Goal: Task Accomplishment & Management: Manage account settings

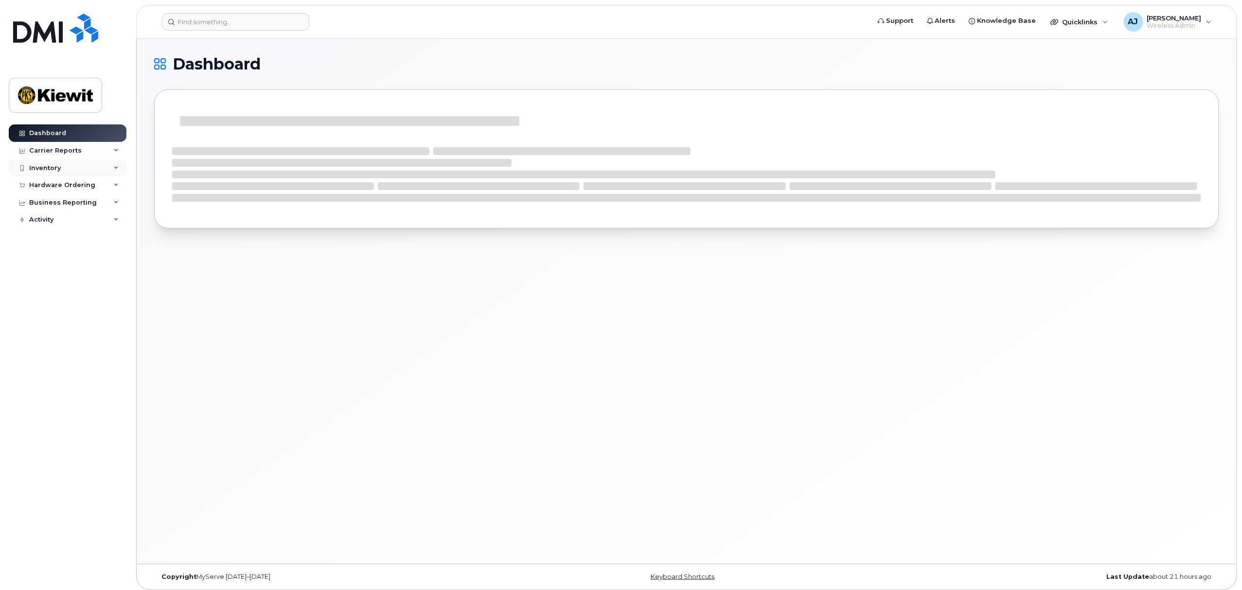
click at [80, 168] on div "Inventory" at bounding box center [68, 169] width 118 height 18
click at [80, 186] on div "Mobility Devices" at bounding box center [61, 185] width 55 height 9
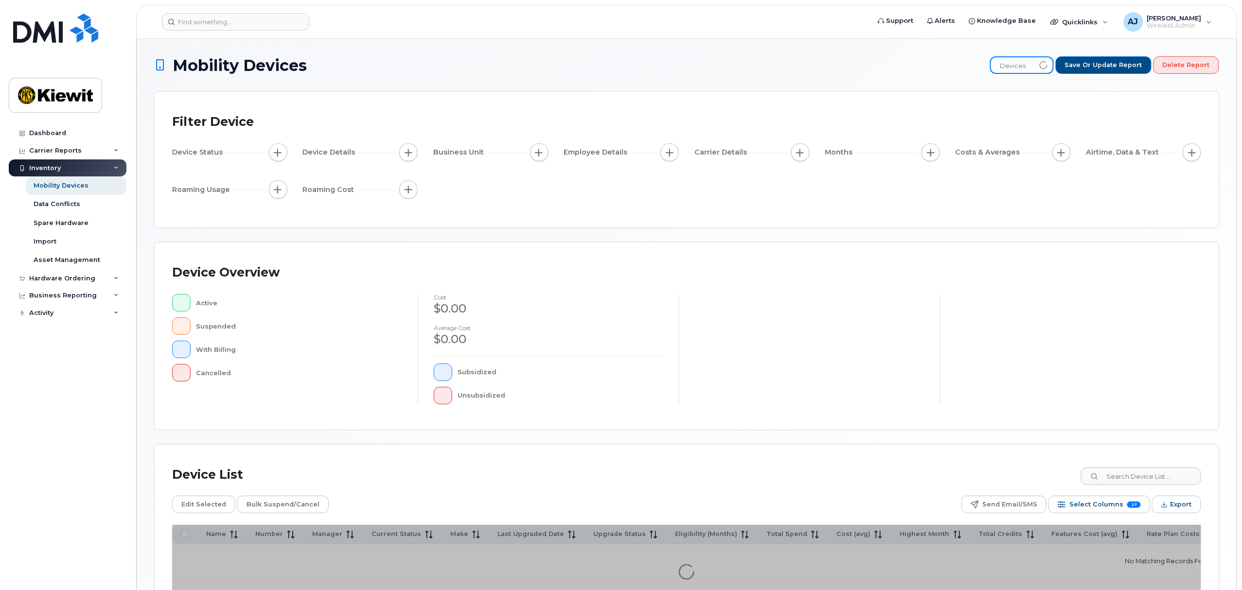
click at [1026, 71] on span "Devices" at bounding box center [1012, 66] width 43 height 18
click at [1133, 68] on span "Devices" at bounding box center [1116, 66] width 43 height 18
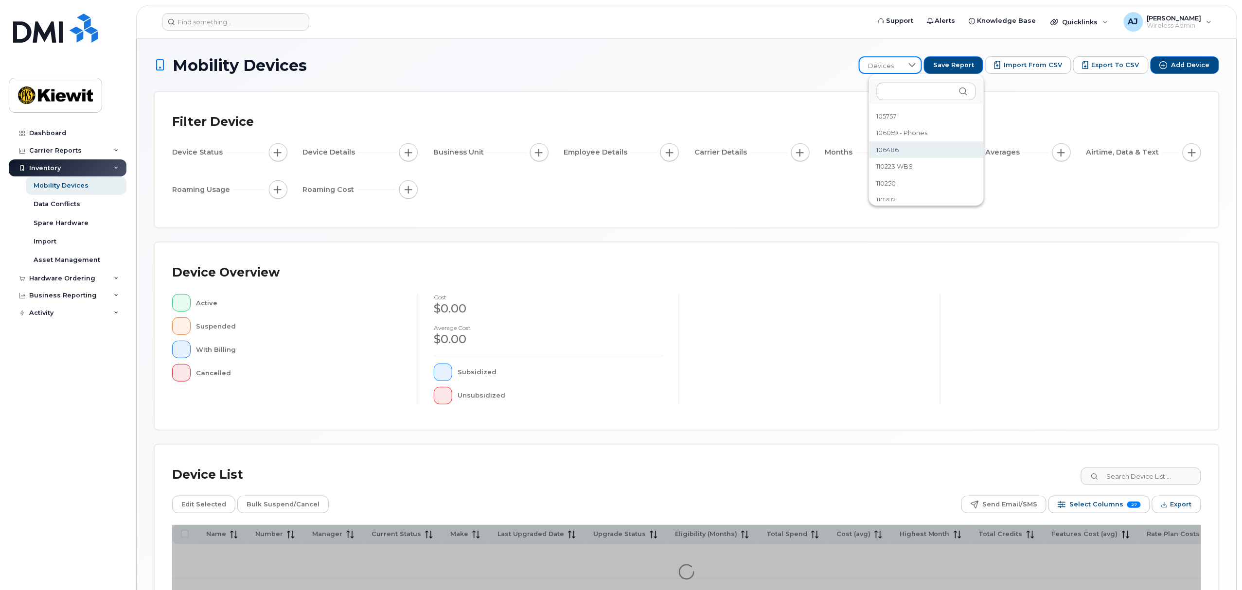
click at [928, 146] on li "106486" at bounding box center [926, 150] width 115 height 17
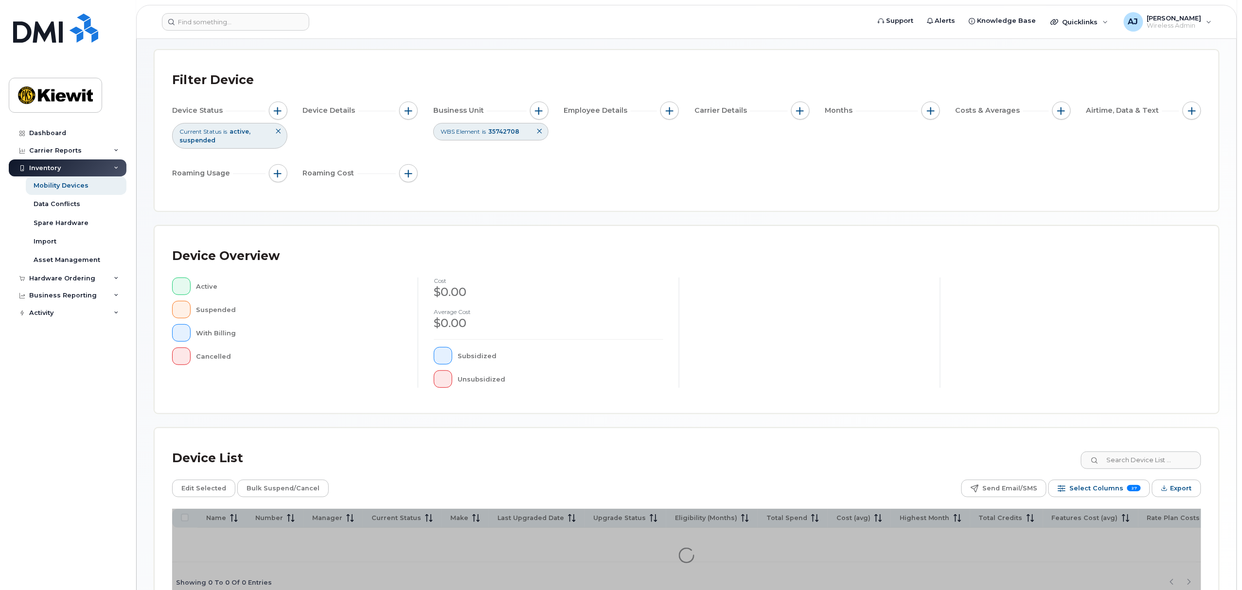
scroll to position [107, 0]
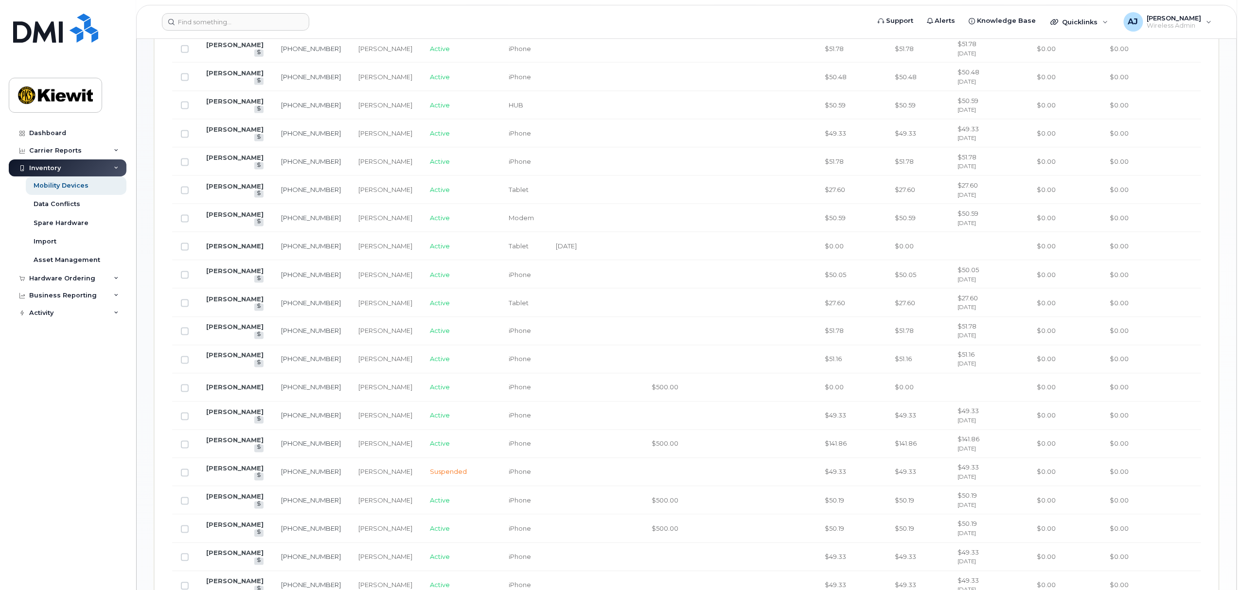
scroll to position [626, 0]
click at [219, 454] on td "[PERSON_NAME]" at bounding box center [234, 443] width 75 height 28
click at [211, 444] on link "[PERSON_NAME]" at bounding box center [234, 440] width 57 height 8
click at [358, 448] on div "[PERSON_NAME]" at bounding box center [385, 443] width 54 height 9
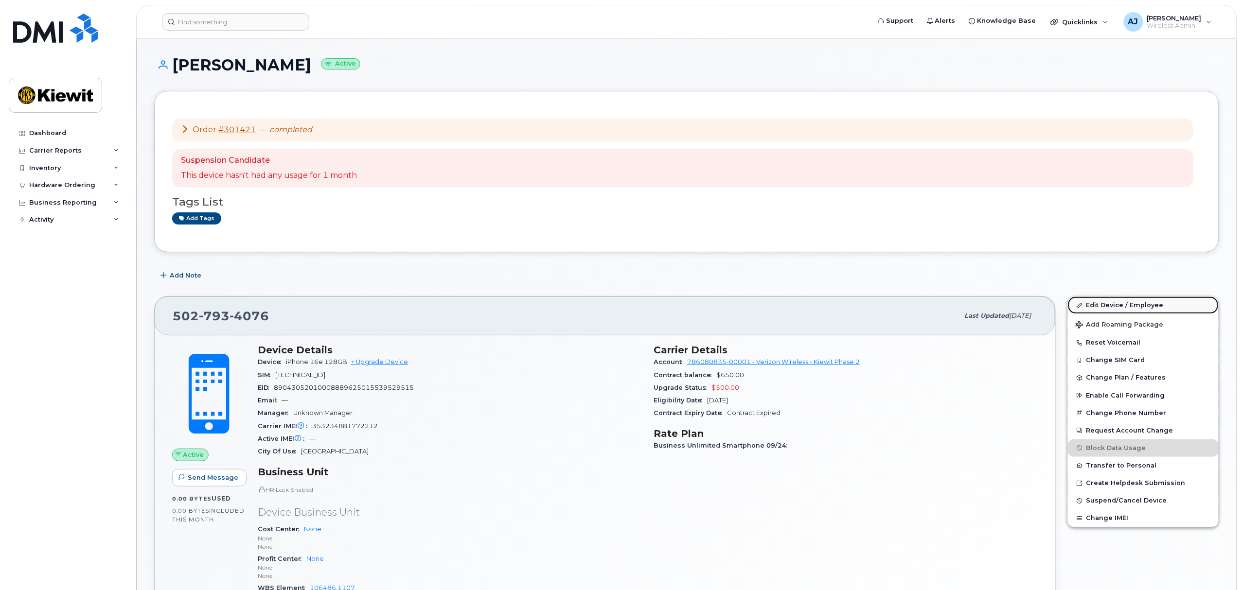
click at [1086, 305] on link "Edit Device / Employee" at bounding box center [1143, 306] width 151 height 18
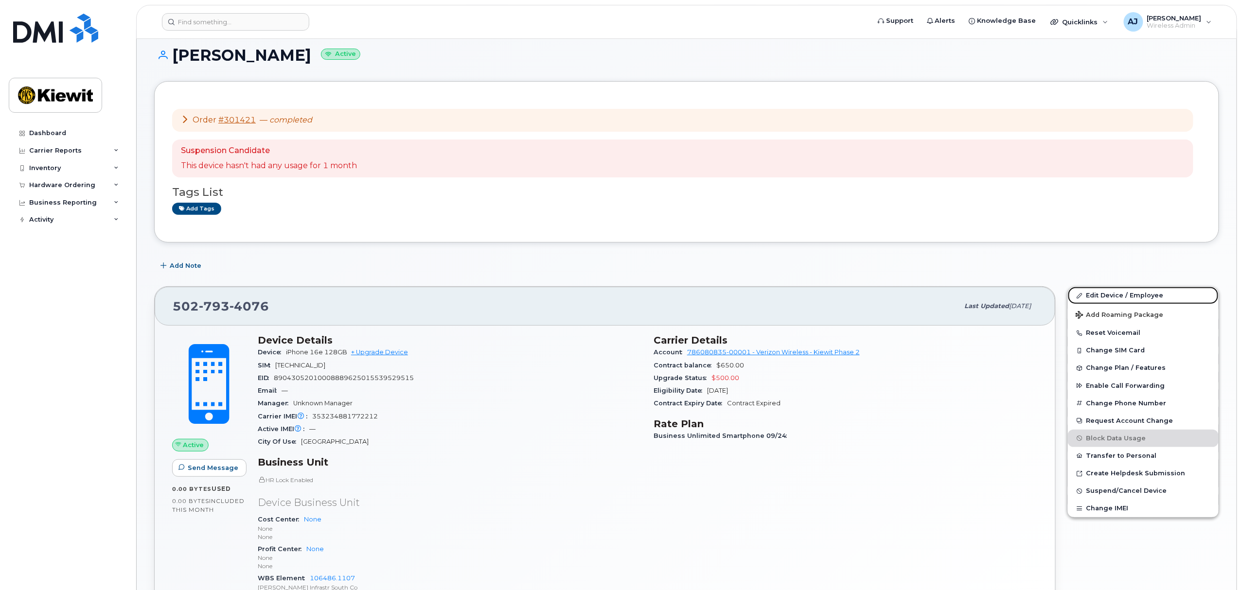
scroll to position [1, 0]
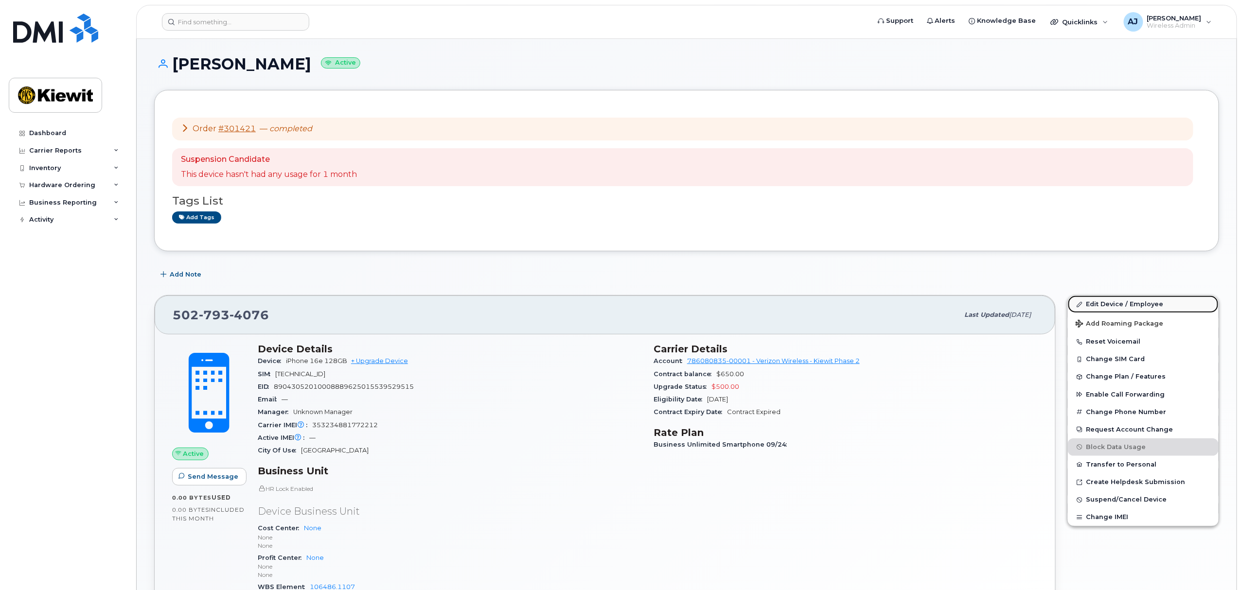
click at [1083, 305] on span at bounding box center [1080, 305] width 8 height 8
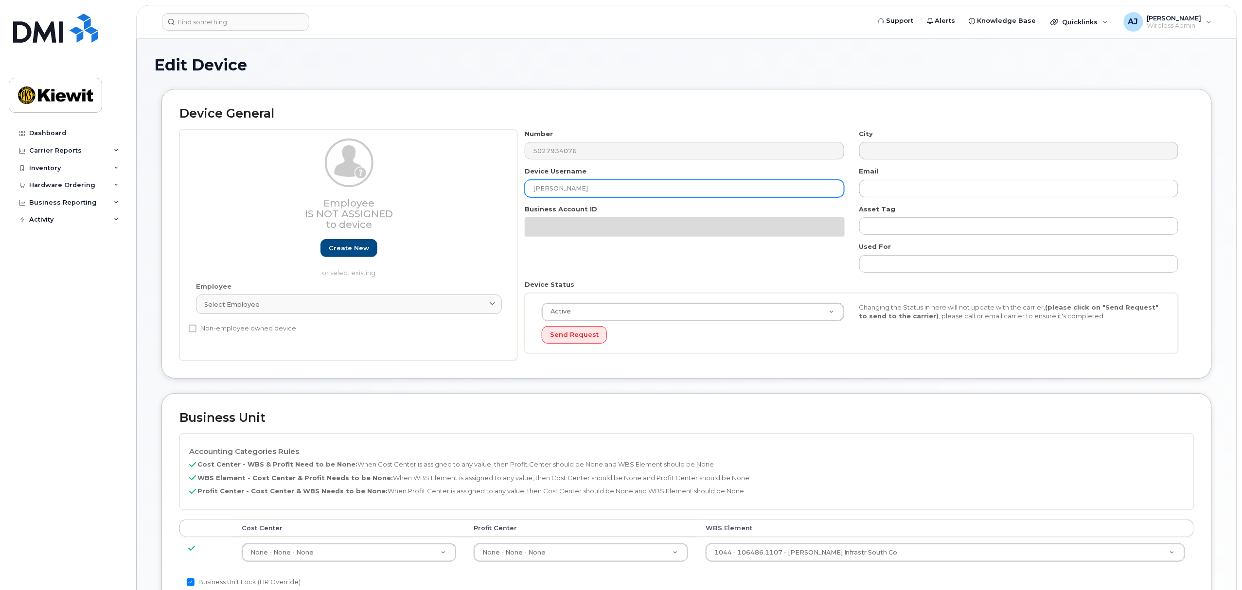
drag, startPoint x: 604, startPoint y: 189, endPoint x: 514, endPoint y: 187, distance: 90.0
click at [514, 187] on div "Employee Is not assigned to device Create new or select existing Employee Selec…" at bounding box center [686, 245] width 1014 height 232
click at [588, 185] on input "[PERSON_NAME]" at bounding box center [684, 189] width 319 height 18
drag, startPoint x: 588, startPoint y: 189, endPoint x: 514, endPoint y: 187, distance: 74.4
click at [514, 187] on div "Employee Is not assigned to device Create new or select existing Employee Selec…" at bounding box center [686, 245] width 1014 height 232
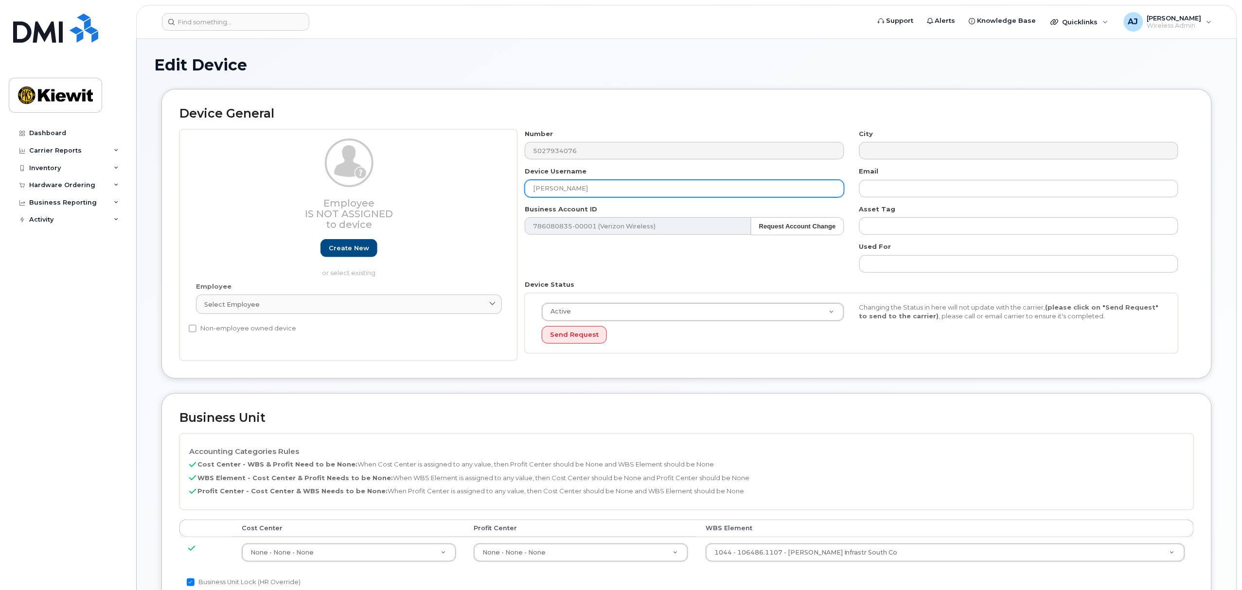
paste input "Yoni Correa Miller"
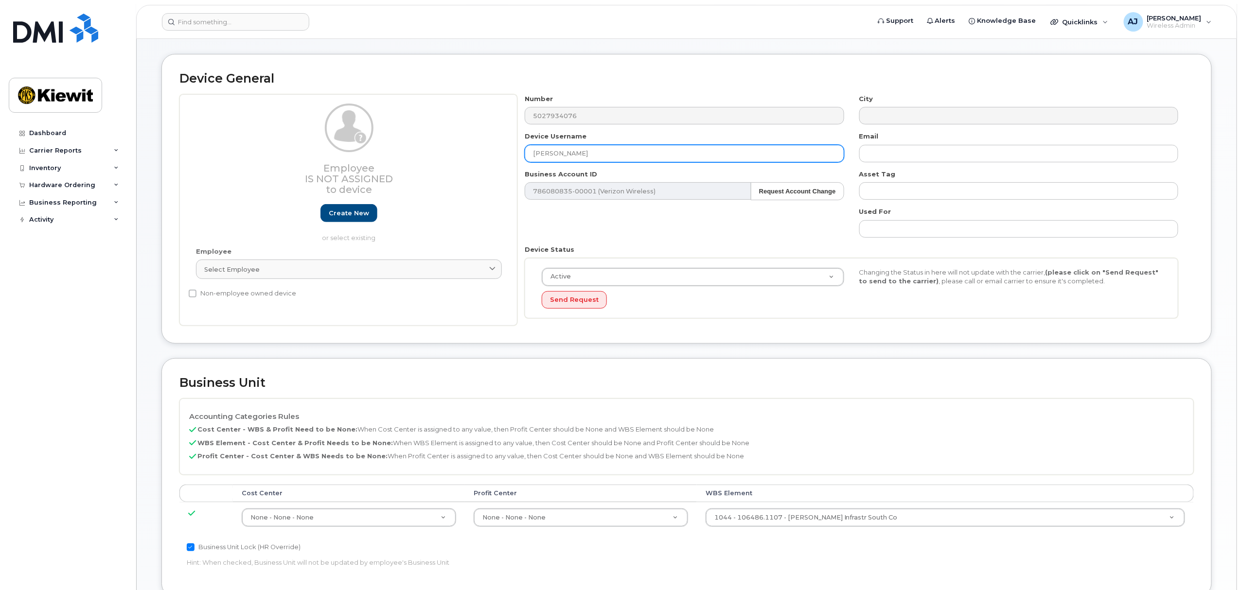
scroll to position [65, 0]
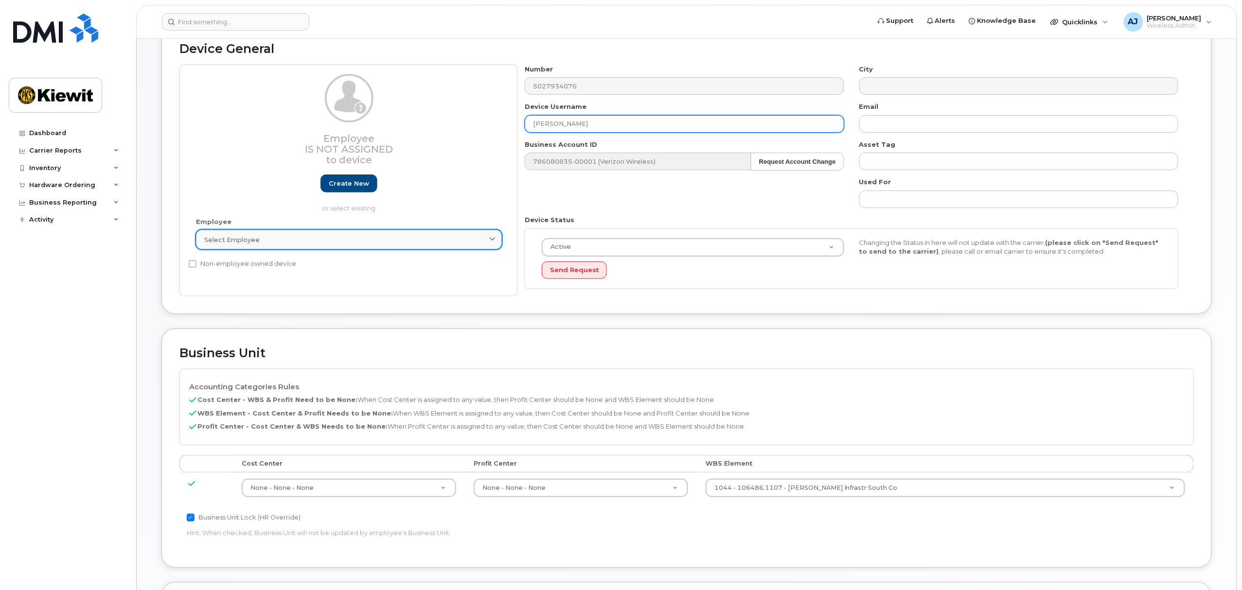
type input "Yoni Correa Miller"
click at [402, 241] on div "Select employee" at bounding box center [348, 239] width 289 height 9
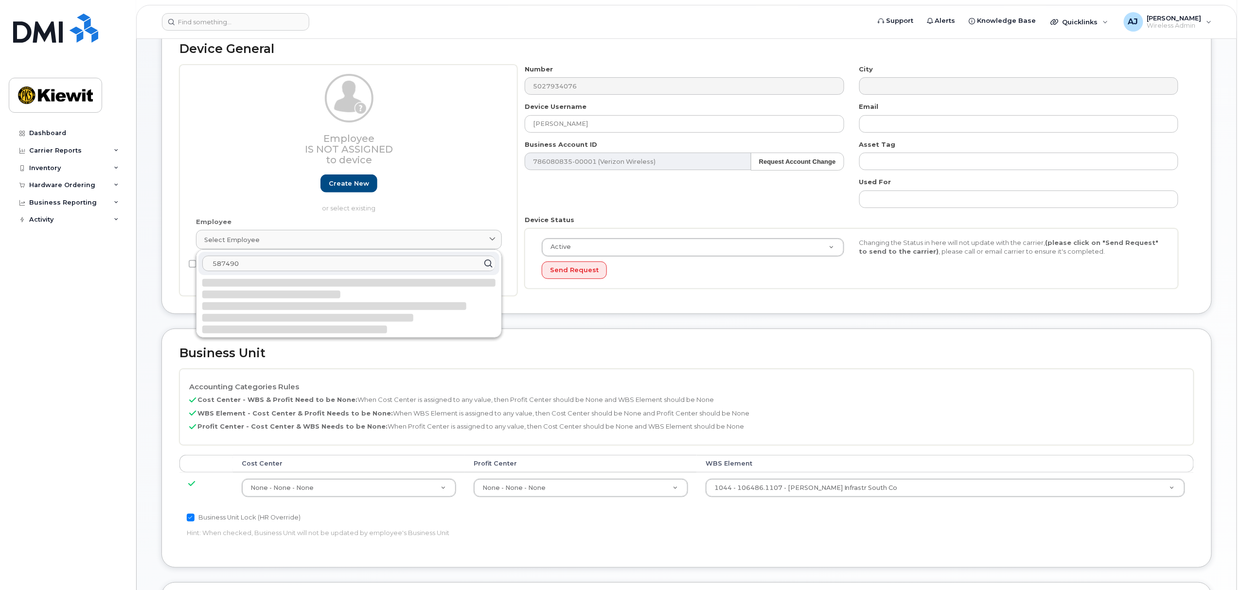
type input "587490"
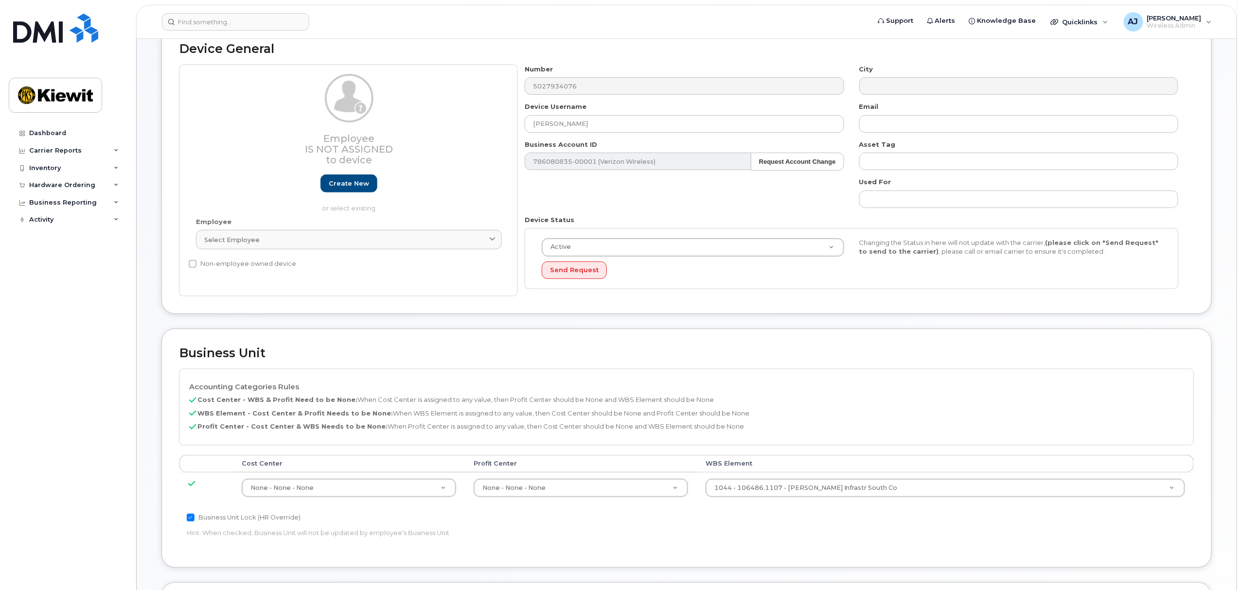
type input "Saving..."
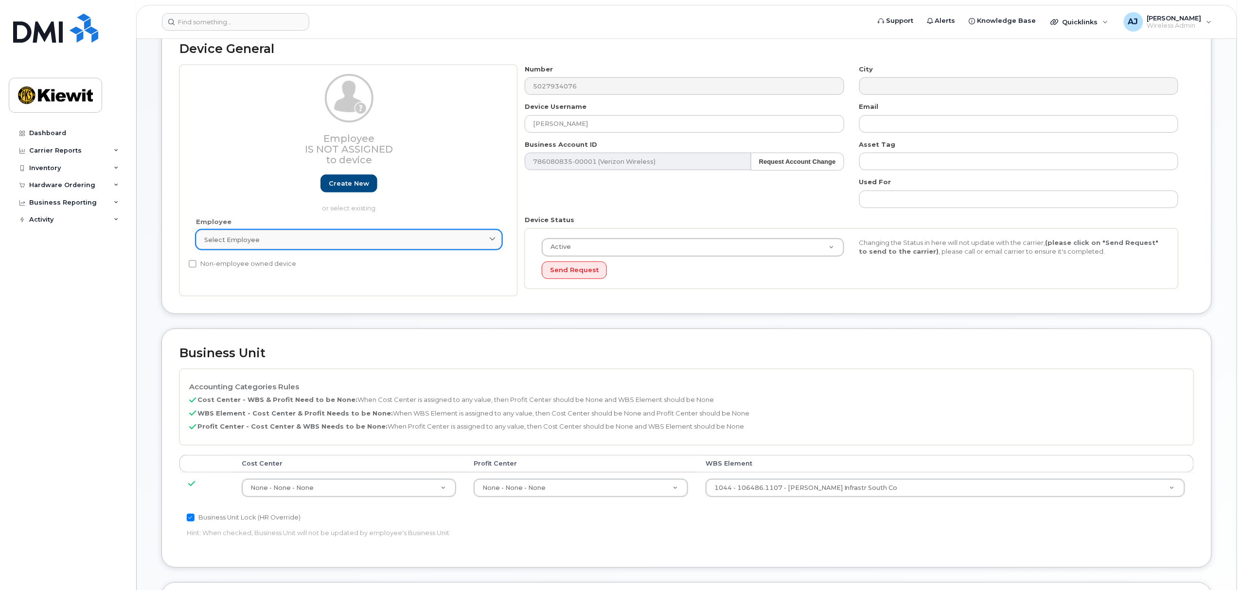
click at [417, 244] on div "Select employee" at bounding box center [348, 239] width 289 height 9
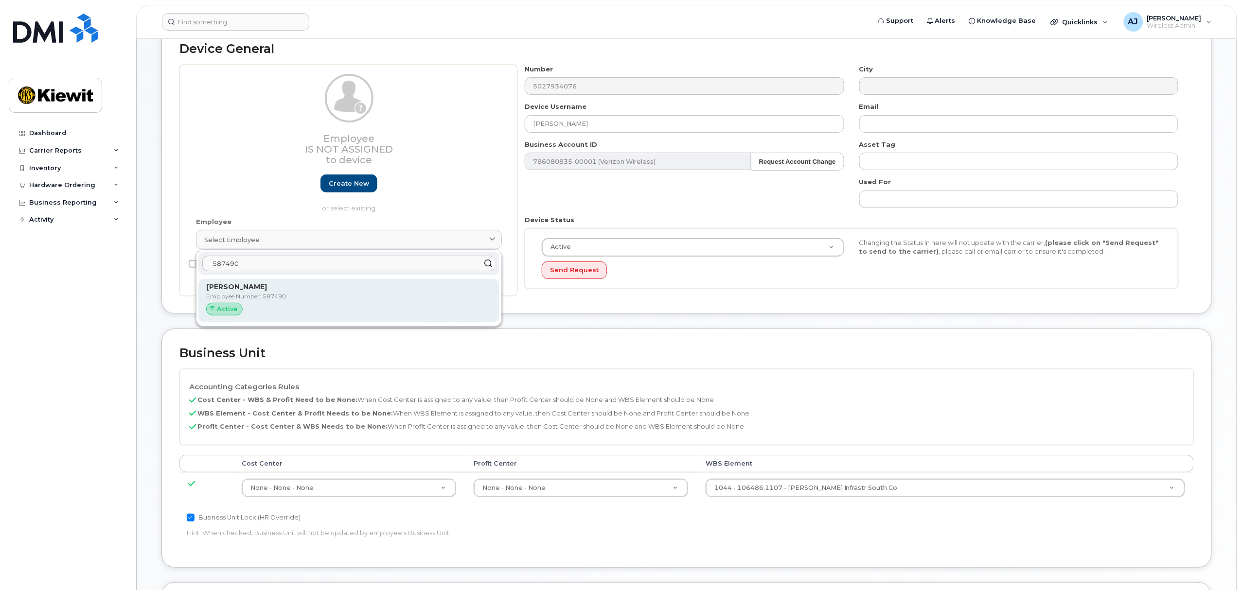
click at [288, 300] on p "Employee Number: 587490" at bounding box center [348, 296] width 285 height 9
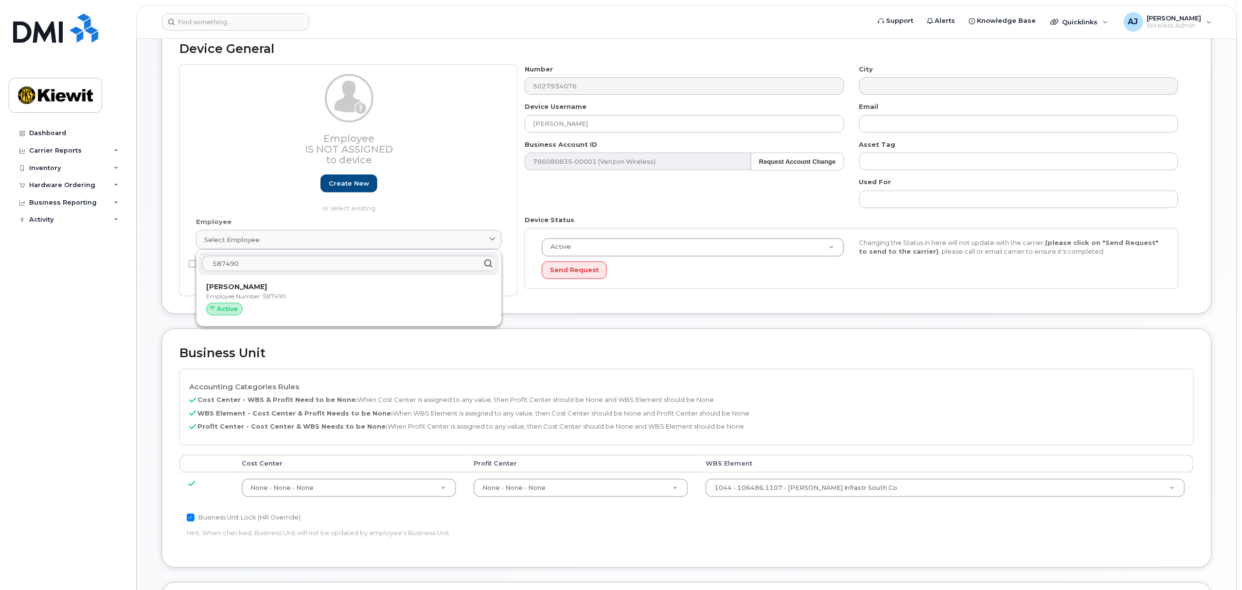
type input "587490"
type input "Yoni Correa miller"
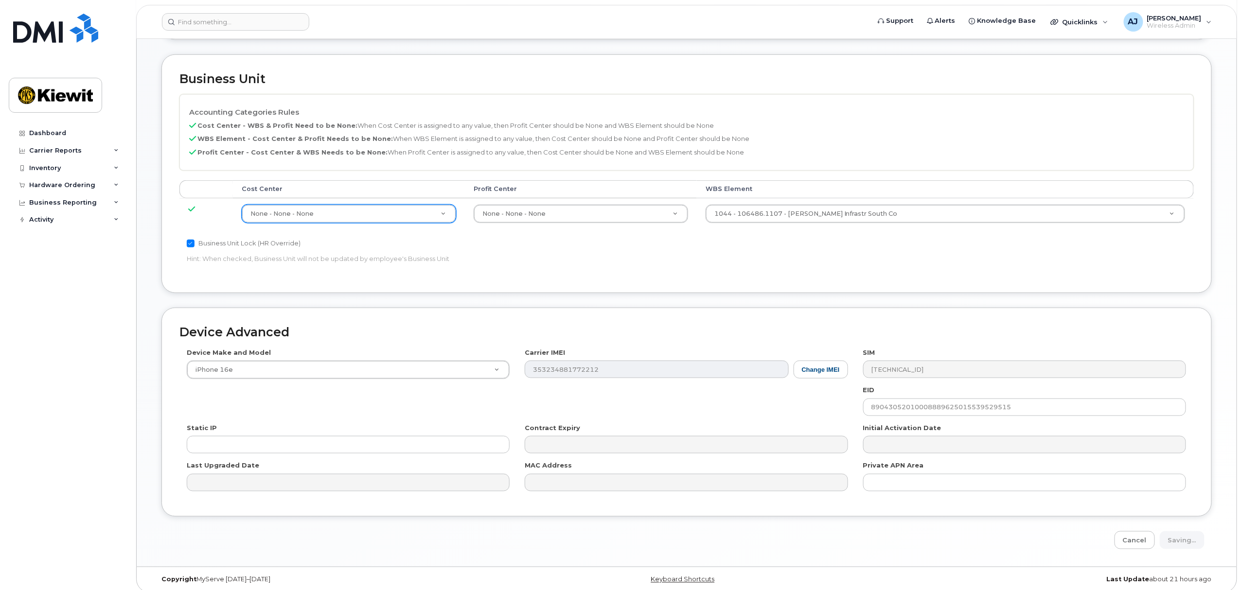
scroll to position [381, 0]
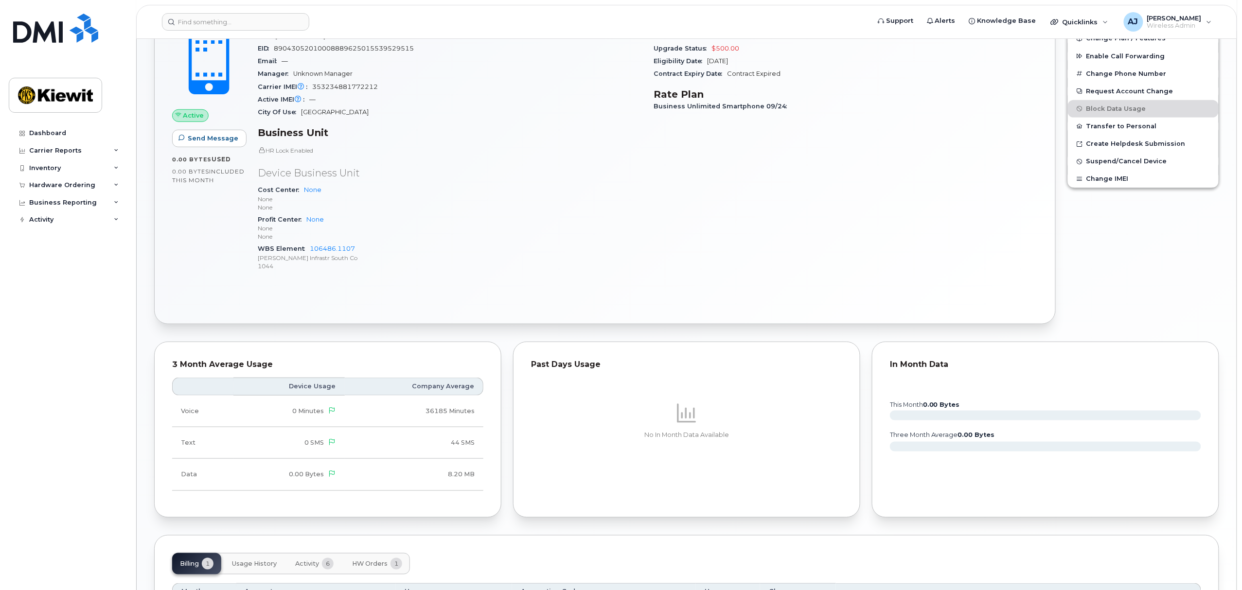
scroll to position [131, 0]
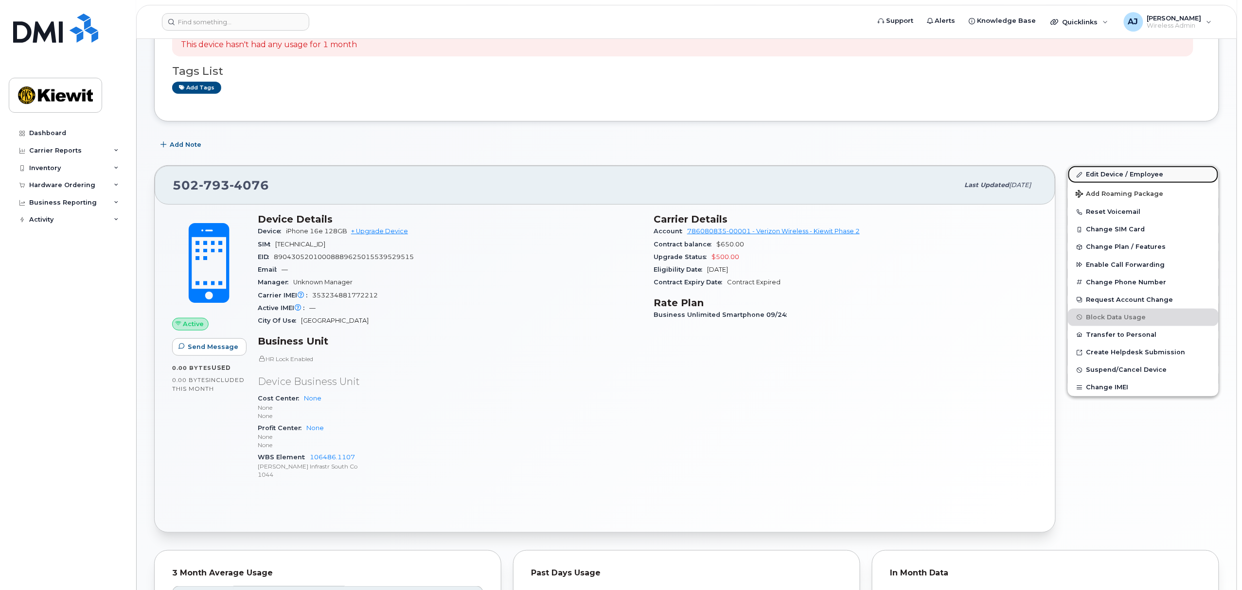
click at [1090, 175] on link "Edit Device / Employee" at bounding box center [1143, 175] width 151 height 18
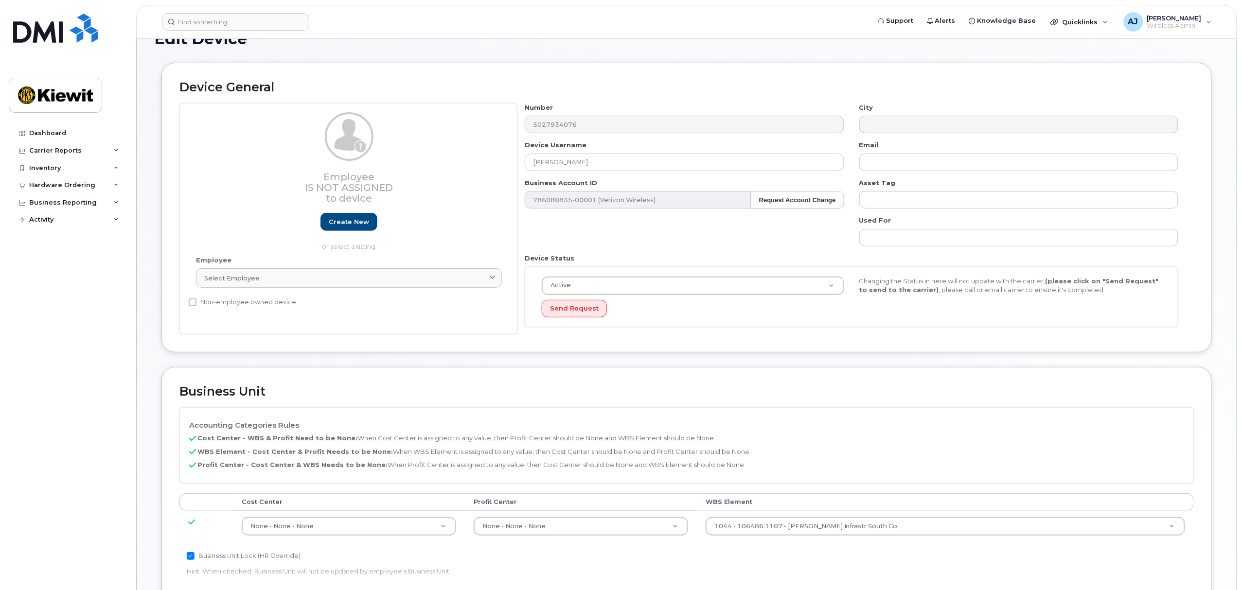
scroll to position [26, 0]
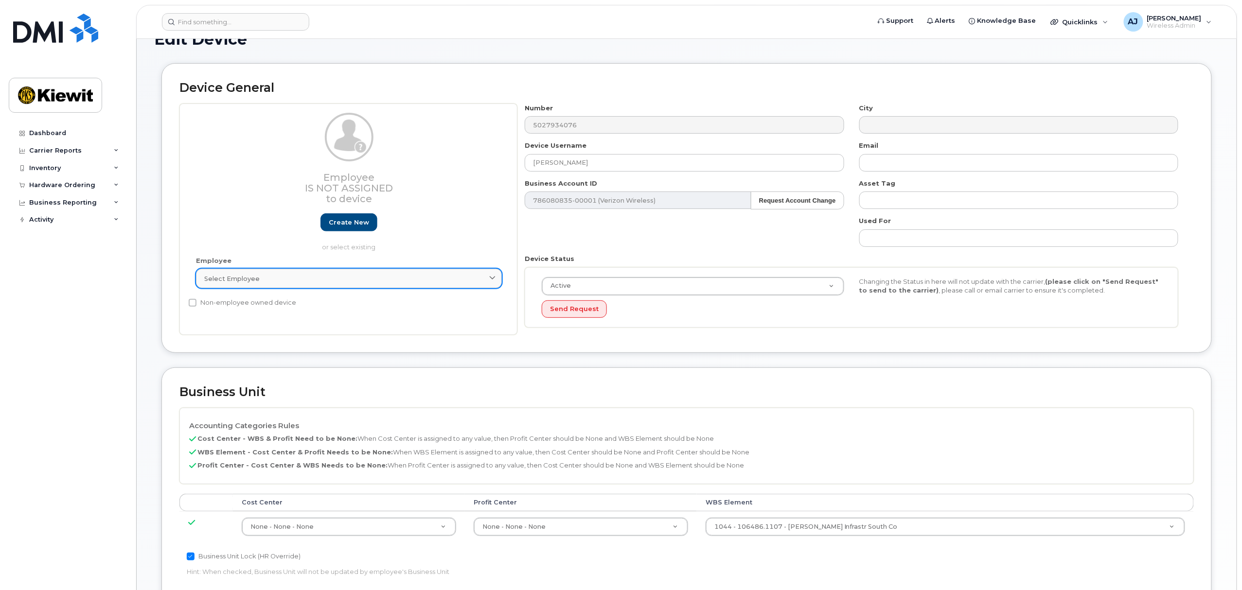
click at [323, 282] on div "Select employee" at bounding box center [348, 278] width 289 height 9
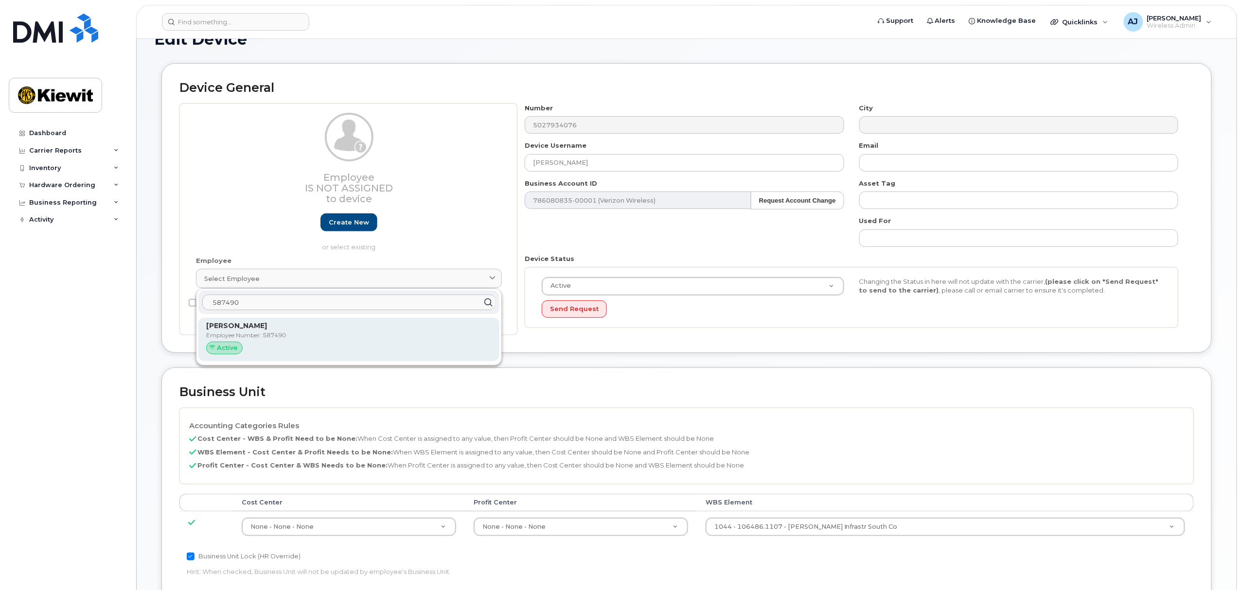
type input "587490"
click at [364, 327] on p "Yoni Correa miller" at bounding box center [348, 326] width 285 height 10
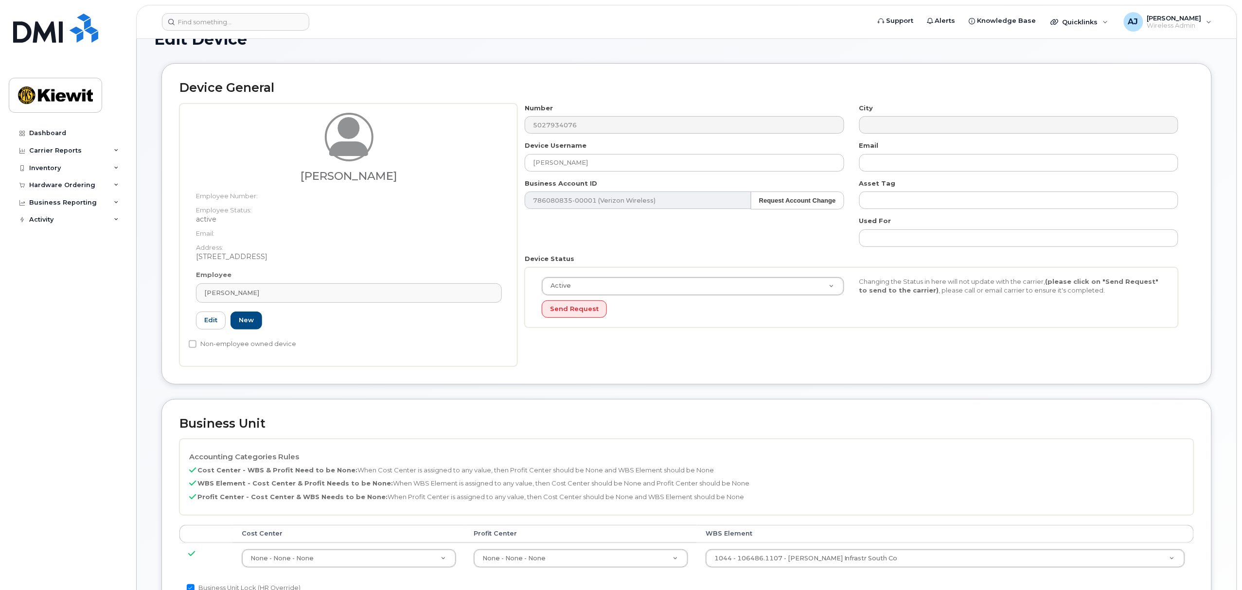
type input "587490"
type input "Yoni Correa miller"
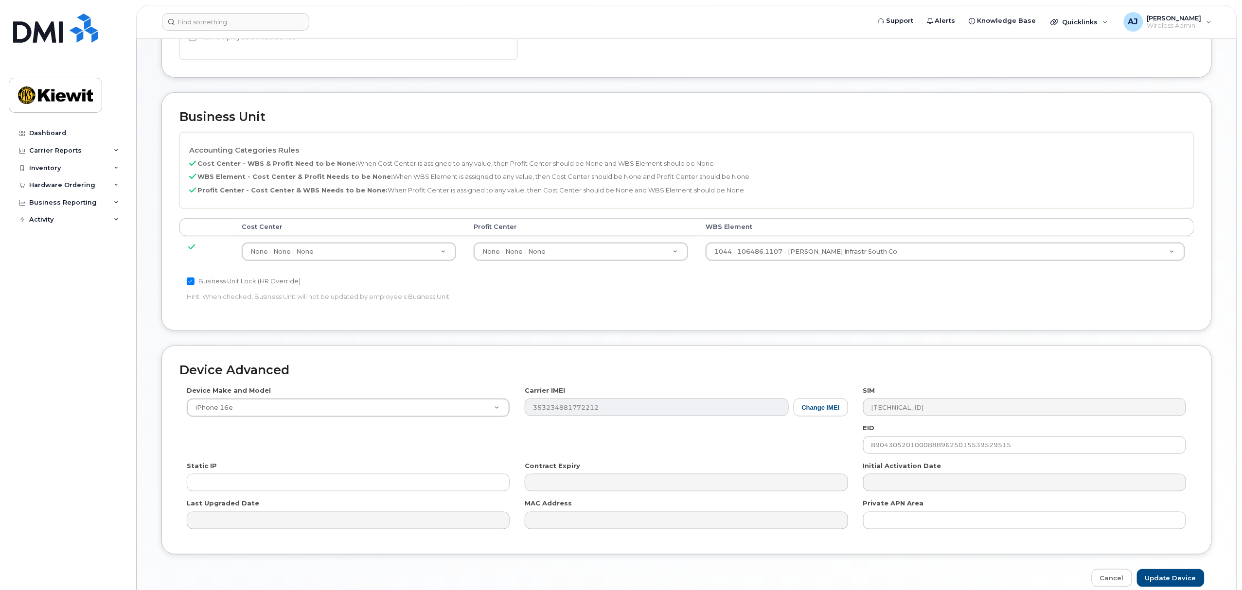
scroll to position [381, 0]
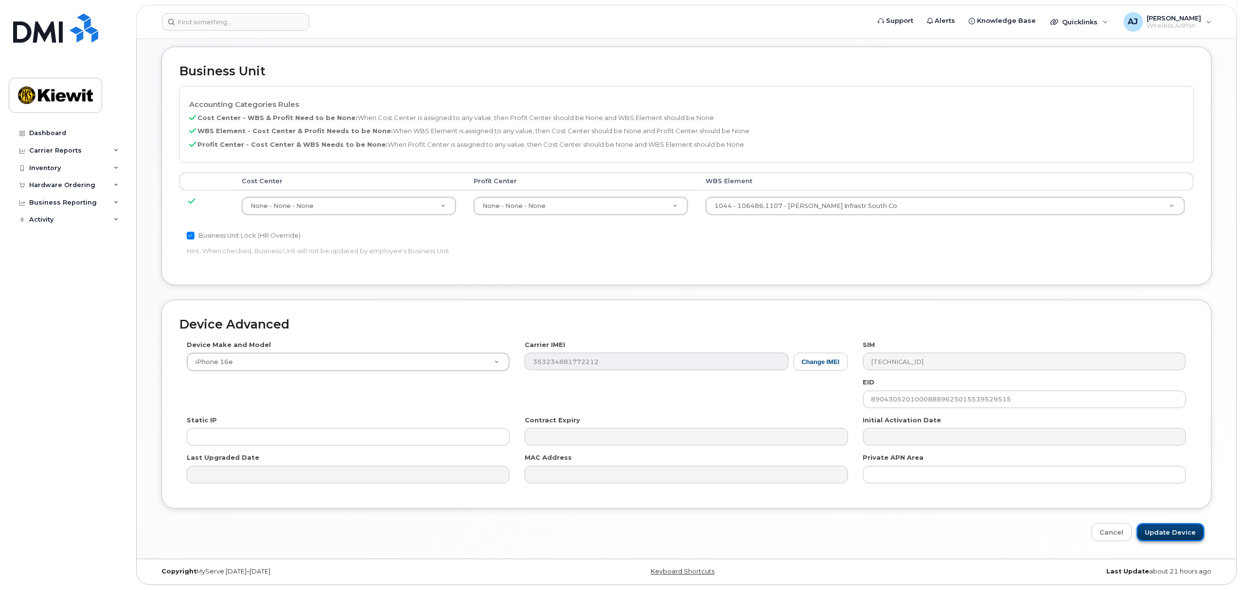
click at [1167, 533] on input "Update Device" at bounding box center [1171, 533] width 68 height 18
type input "Saving..."
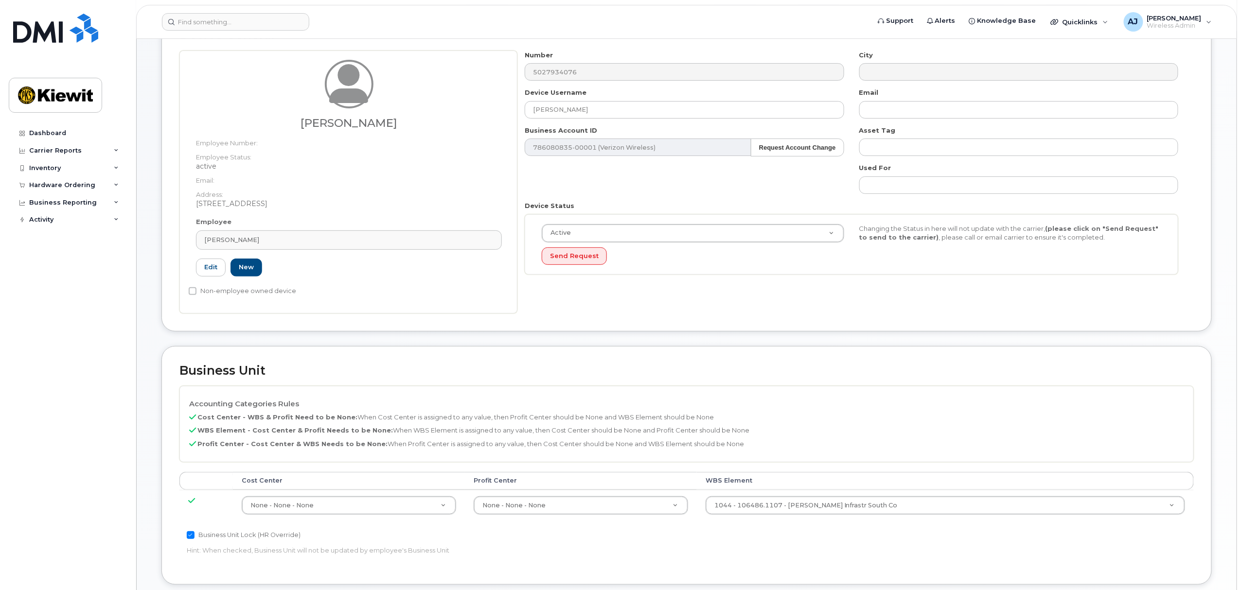
scroll to position [0, 0]
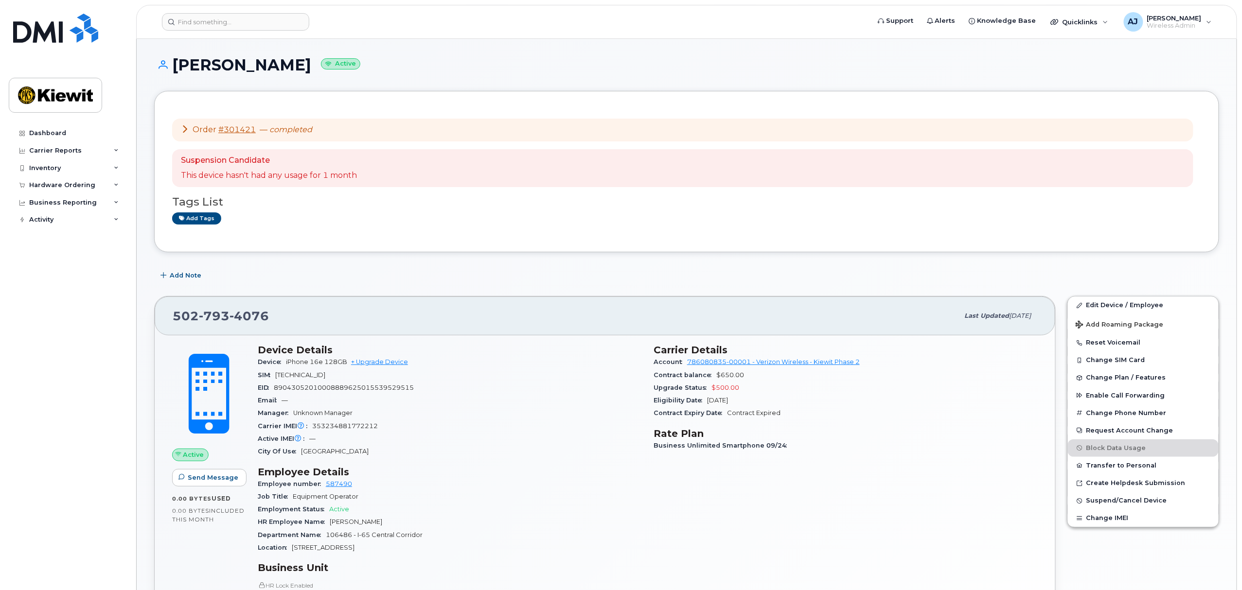
click at [816, 585] on div "Carrier Details Account 786080835-00001 - Verizon Wireless - Kiewit Phase 2 Con…" at bounding box center [846, 529] width 396 height 383
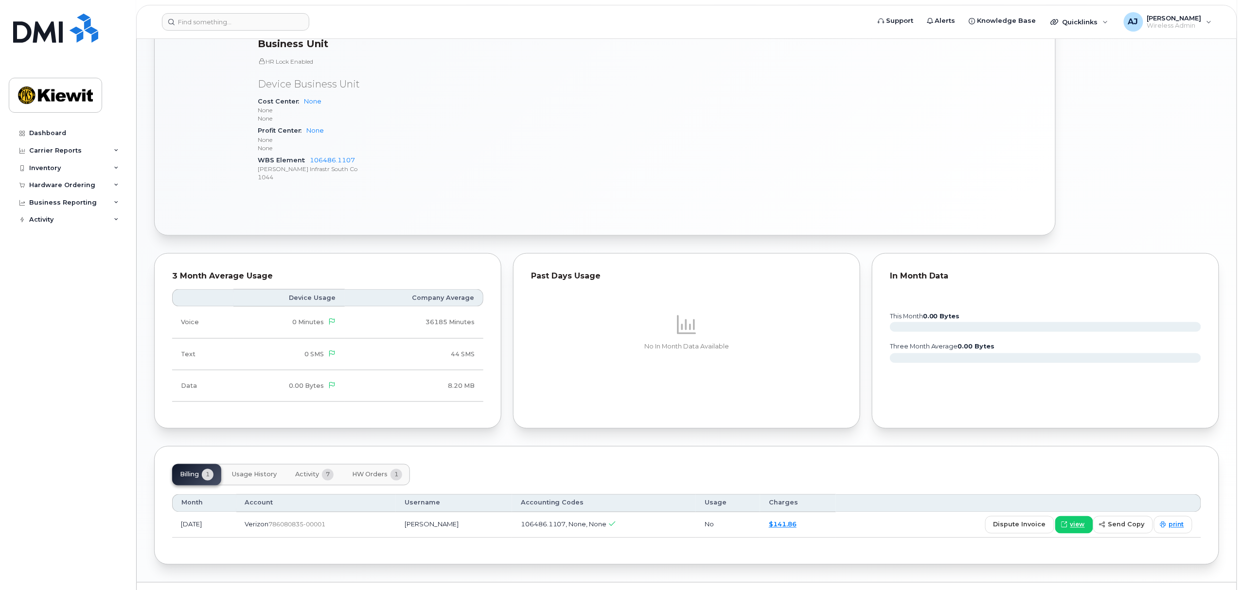
scroll to position [551, 0]
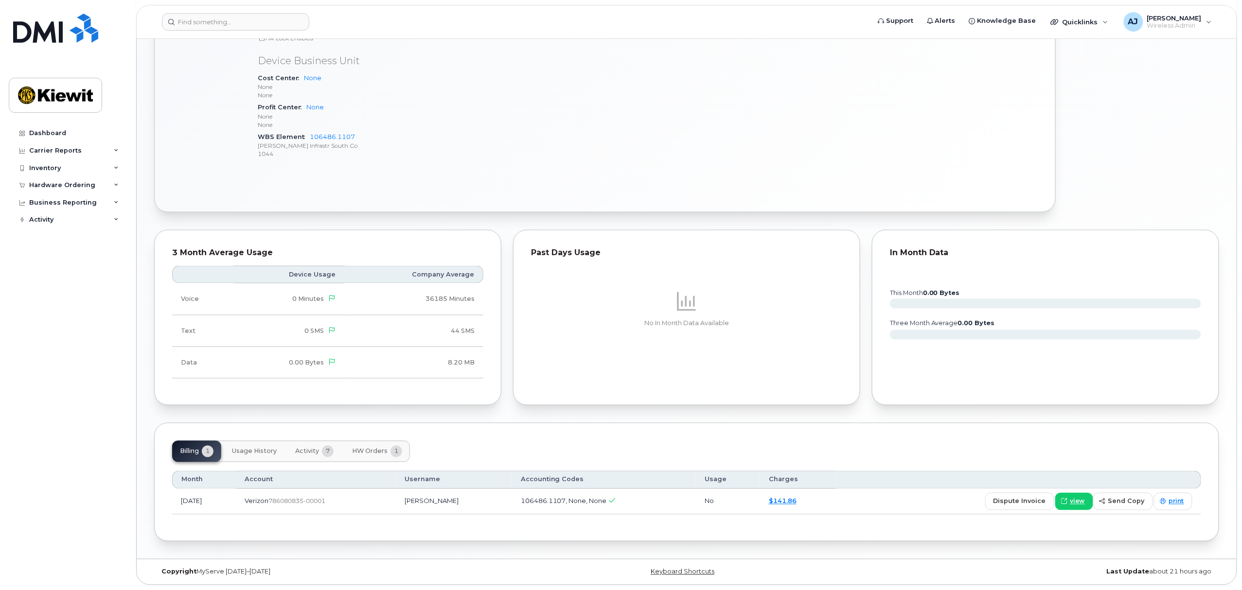
click at [301, 450] on span "Activity" at bounding box center [307, 452] width 24 height 8
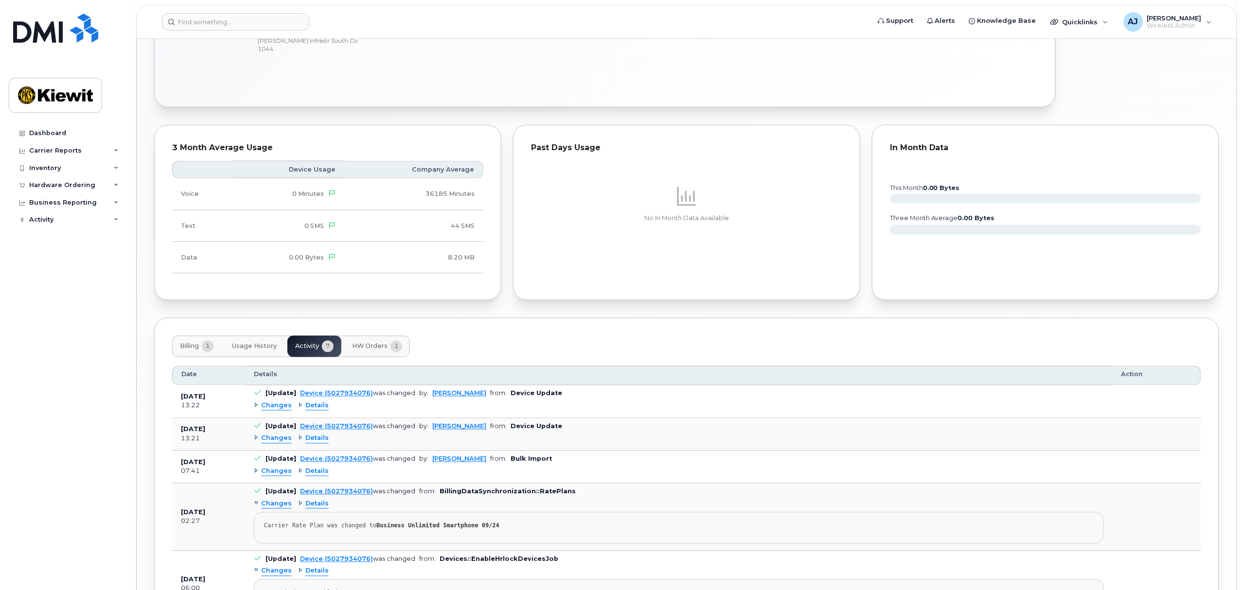
scroll to position [681, 0]
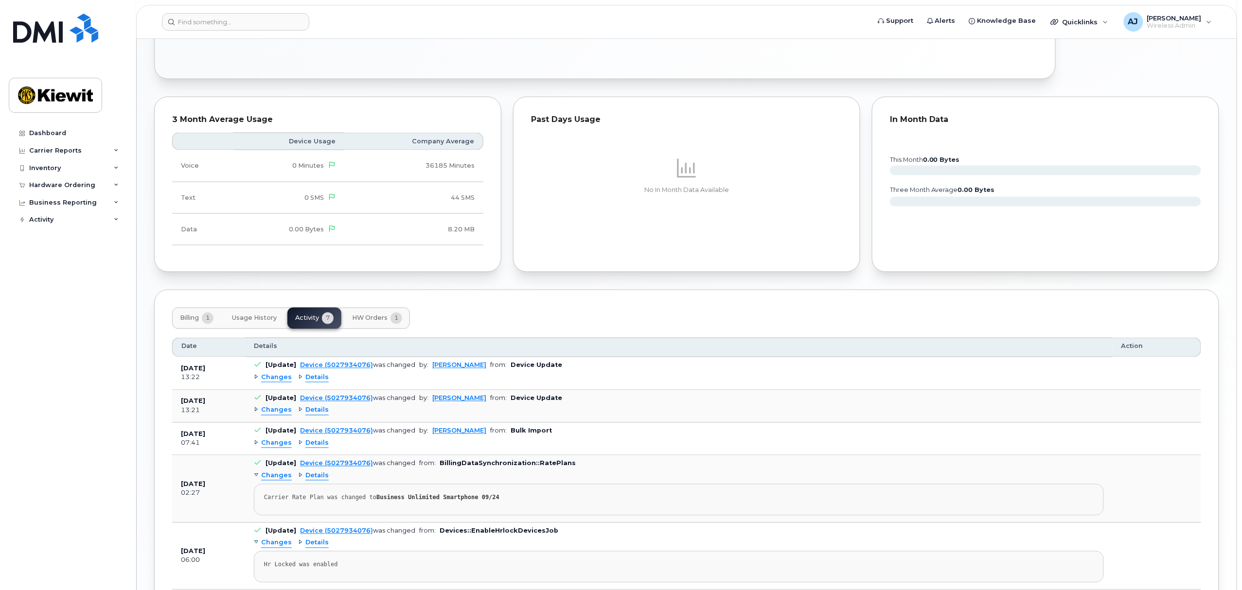
click at [257, 382] on div "Changes" at bounding box center [273, 377] width 38 height 9
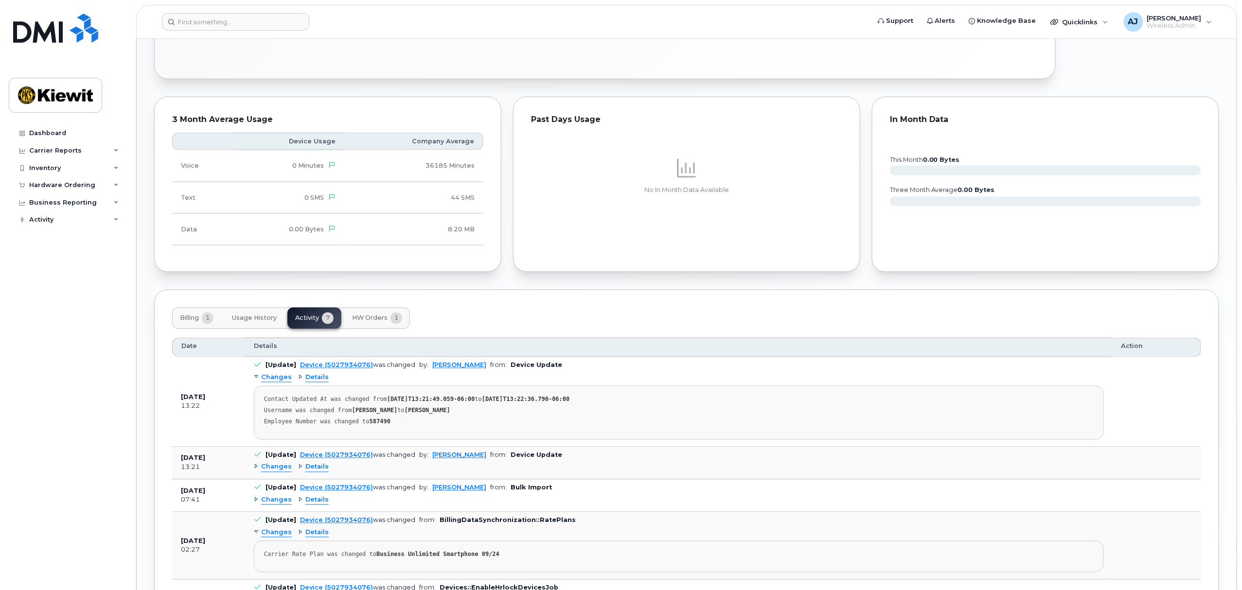
click at [256, 470] on div "Changes" at bounding box center [273, 467] width 38 height 9
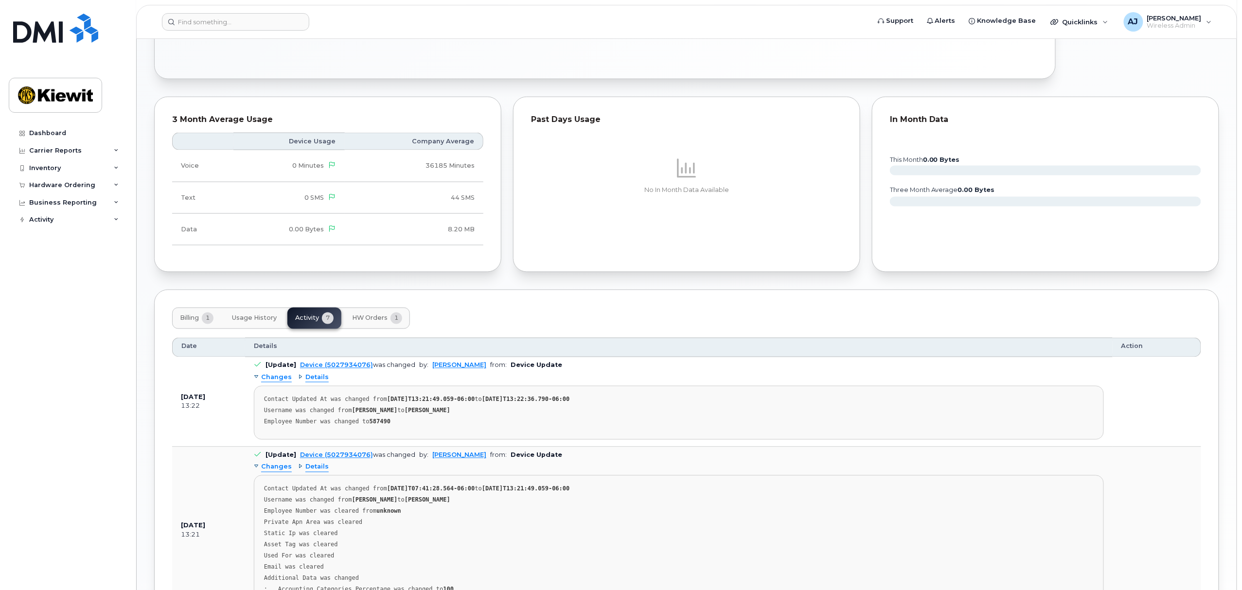
scroll to position [745, 0]
